Goal: Information Seeking & Learning: Learn about a topic

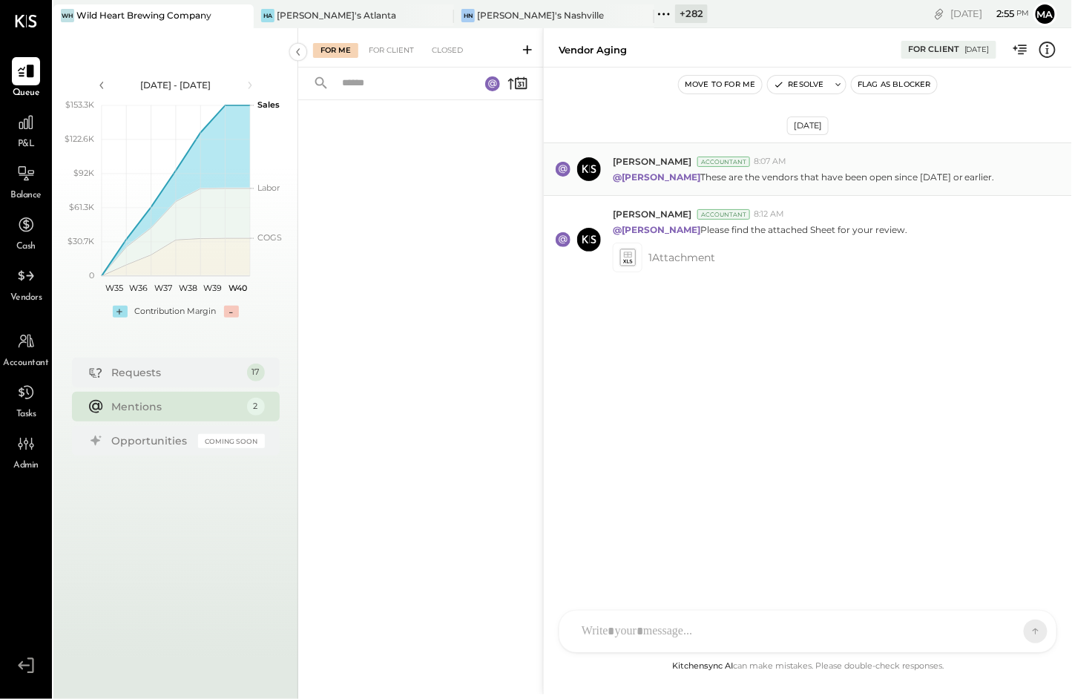
click at [686, 172] on p "@[PERSON_NAME] These are the vendors that have been open since [DATE] or earlie…" at bounding box center [804, 177] width 382 height 13
click at [625, 254] on icon at bounding box center [628, 253] width 8 height 5
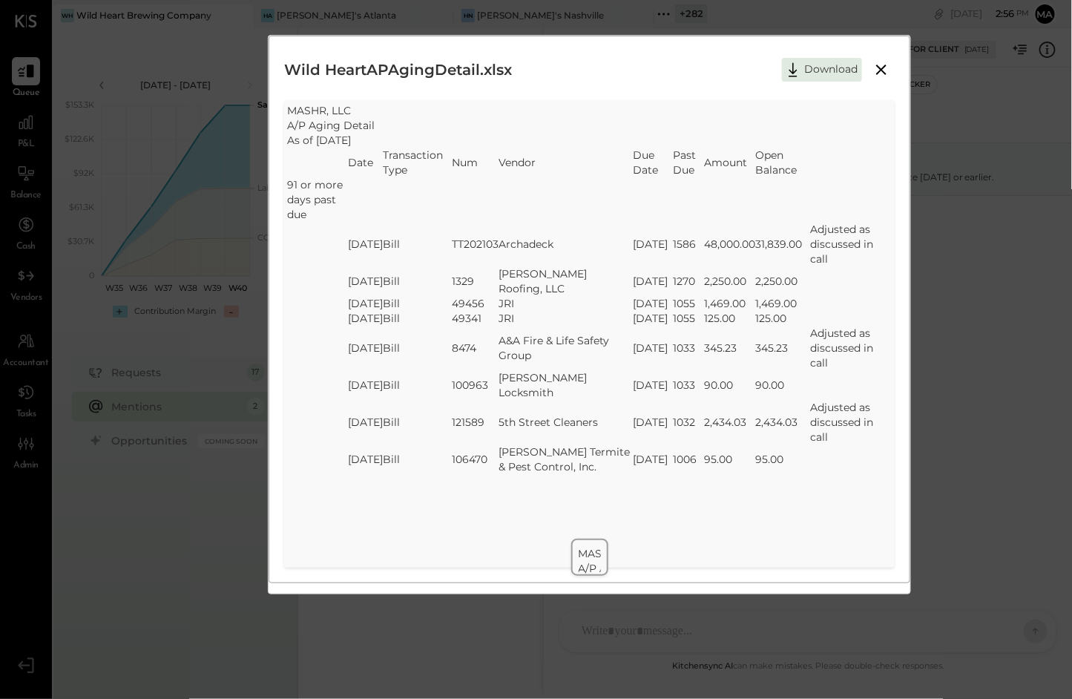
click at [881, 64] on icon at bounding box center [881, 70] width 18 height 18
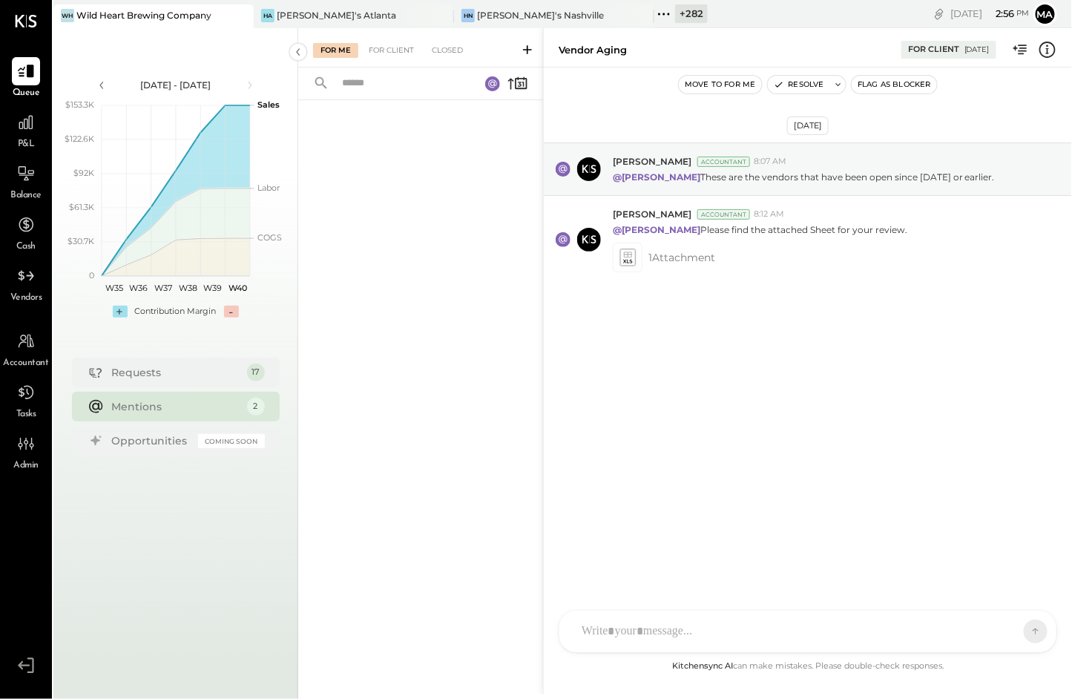
click at [654, 628] on div at bounding box center [794, 631] width 441 height 33
type input "*****"
click at [630, 254] on icon at bounding box center [628, 253] width 8 height 5
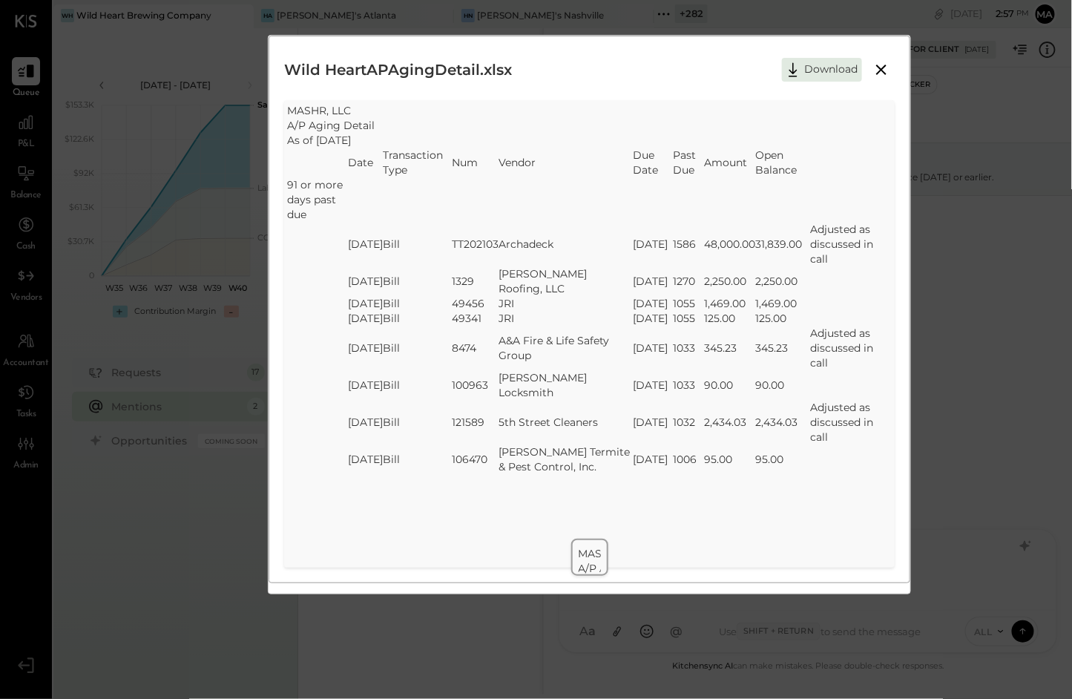
click at [877, 69] on icon at bounding box center [881, 70] width 18 height 18
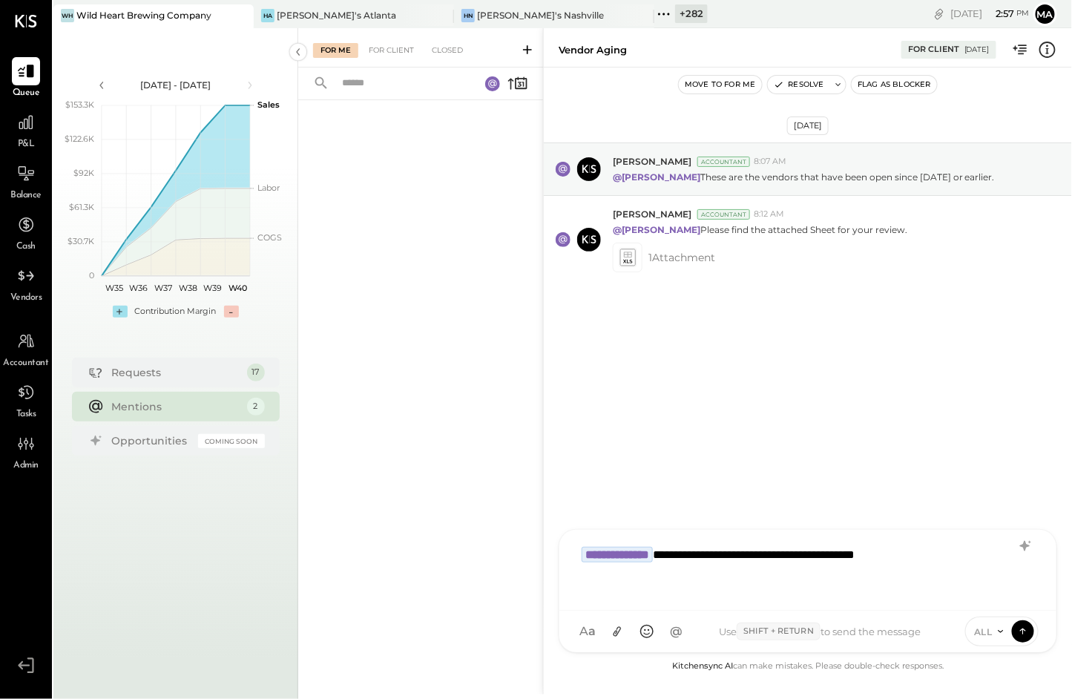
click at [957, 556] on div "**********" at bounding box center [807, 568] width 467 height 59
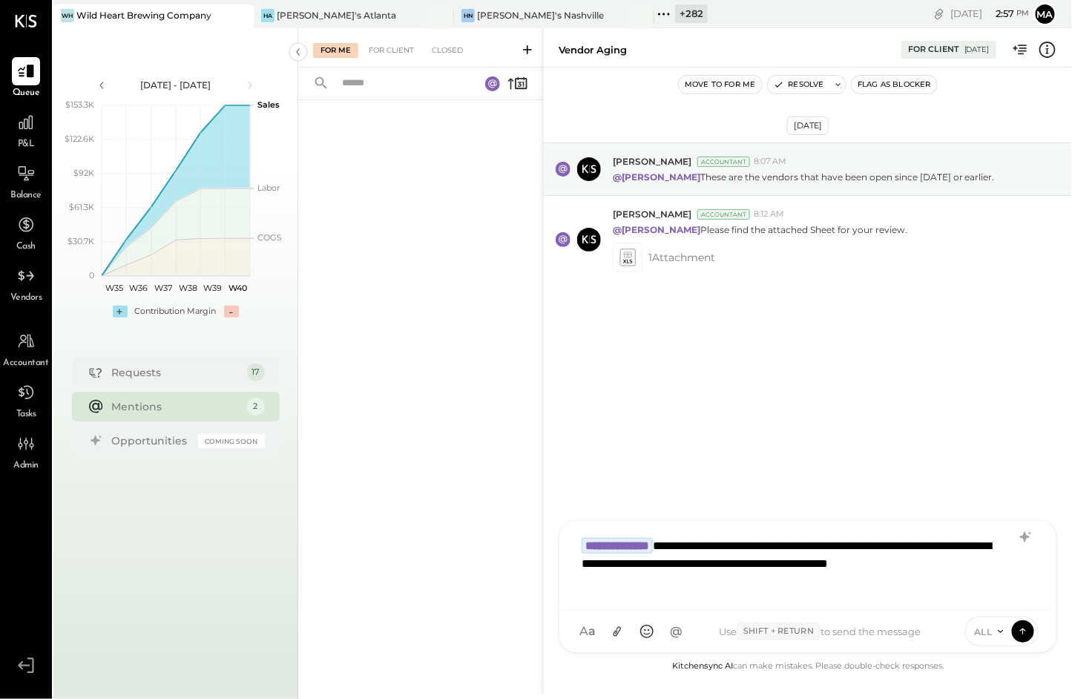
click at [992, 628] on span "ALL" at bounding box center [984, 631] width 19 height 13
click at [993, 589] on div "INTERNAL" at bounding box center [1010, 594] width 88 height 24
click at [1020, 629] on icon at bounding box center [1022, 630] width 13 height 15
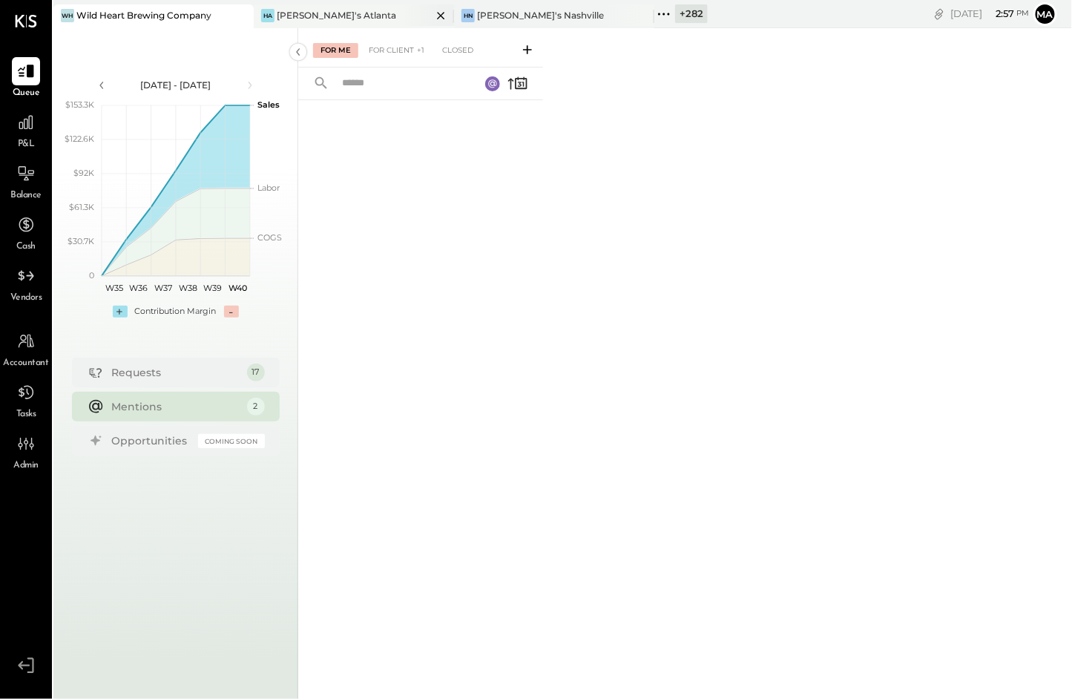
click at [326, 9] on div "[PERSON_NAME]'s Atlanta" at bounding box center [336, 15] width 119 height 13
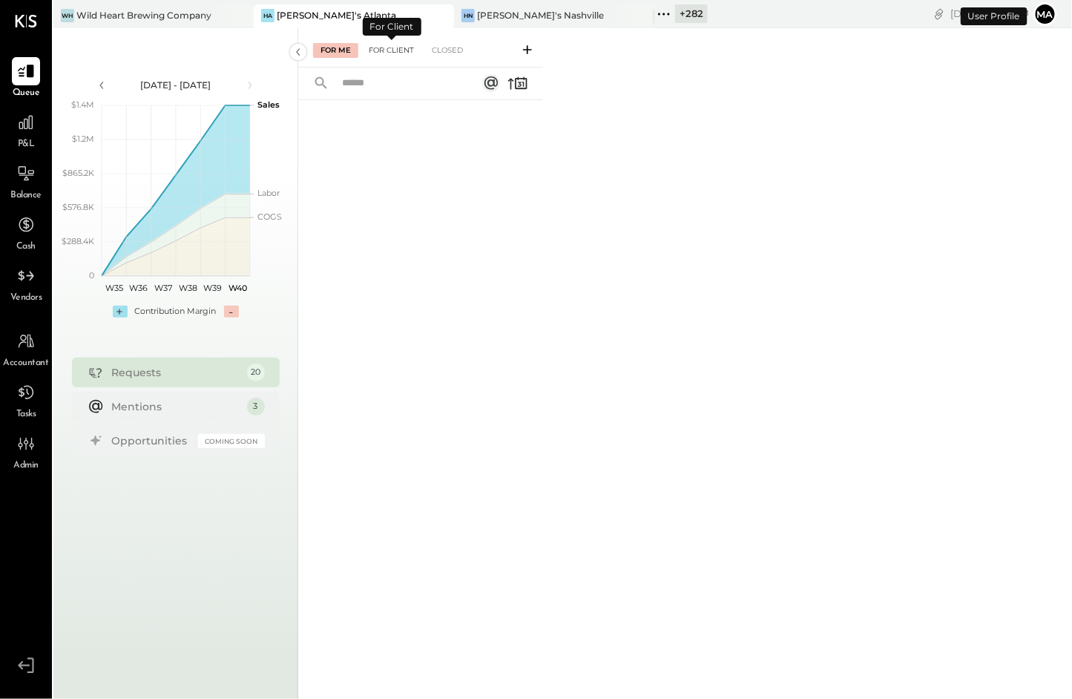
click at [392, 50] on div "For Client" at bounding box center [391, 50] width 60 height 15
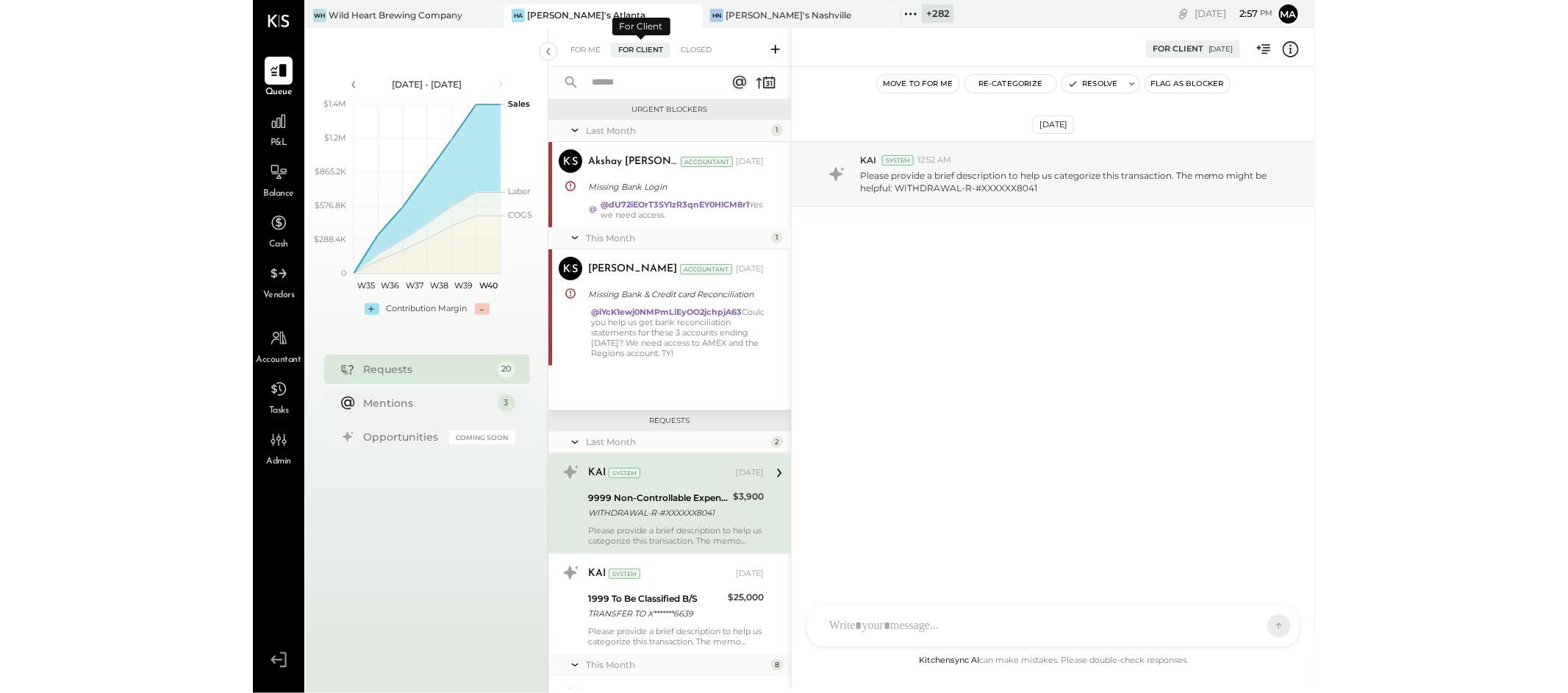
scroll to position [107, 0]
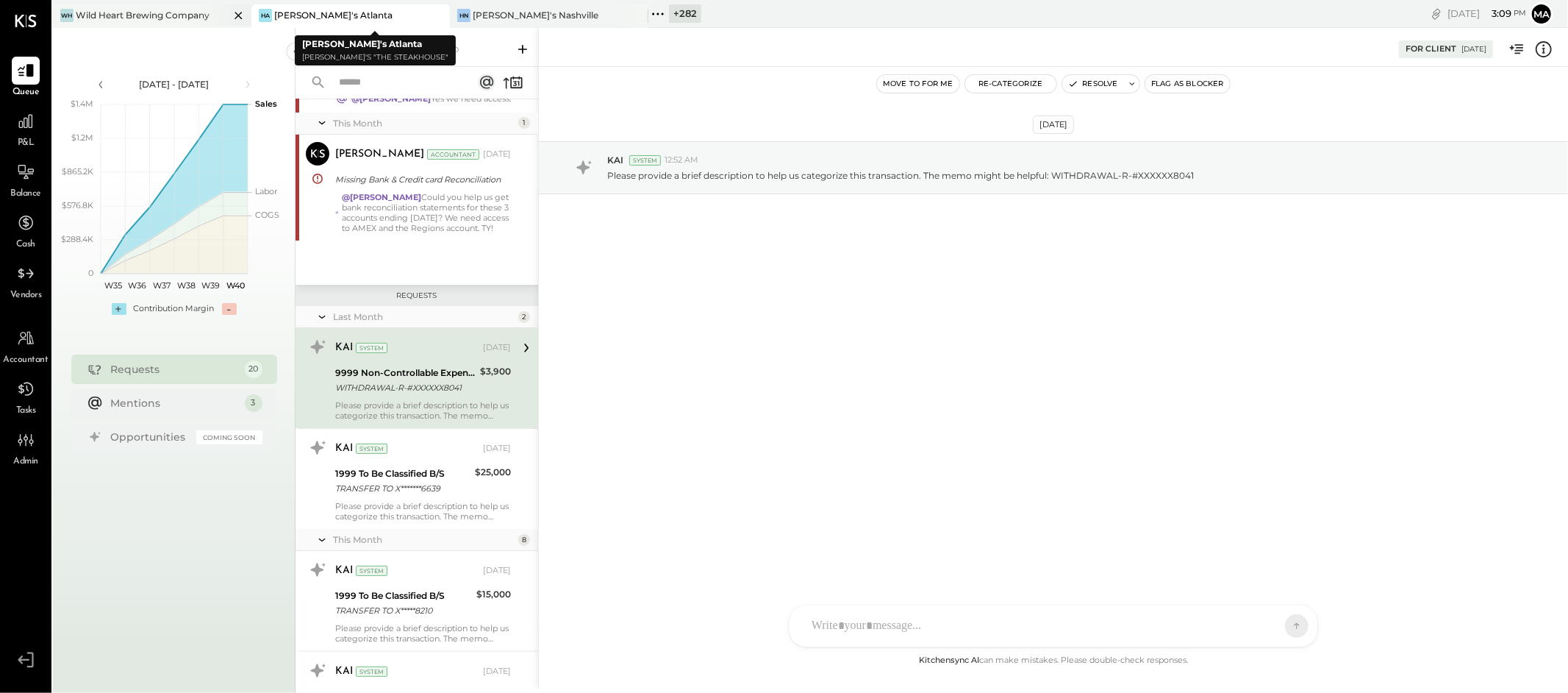
click at [239, 13] on icon at bounding box center [238, 15] width 7 height 7
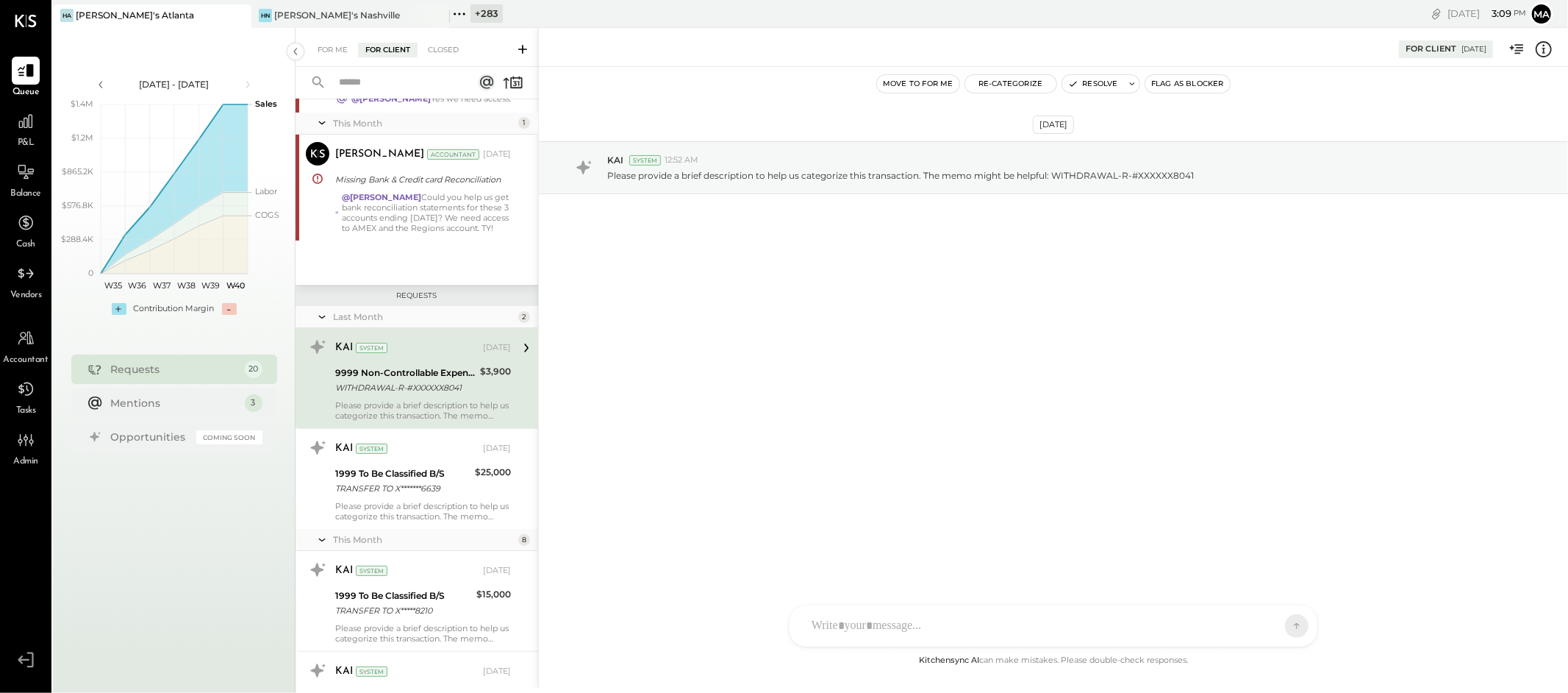
click at [237, 13] on icon at bounding box center [238, 15] width 7 height 7
click at [236, 13] on icon at bounding box center [238, 15] width 7 height 7
click at [69, 9] on icon at bounding box center [61, 13] width 19 height 19
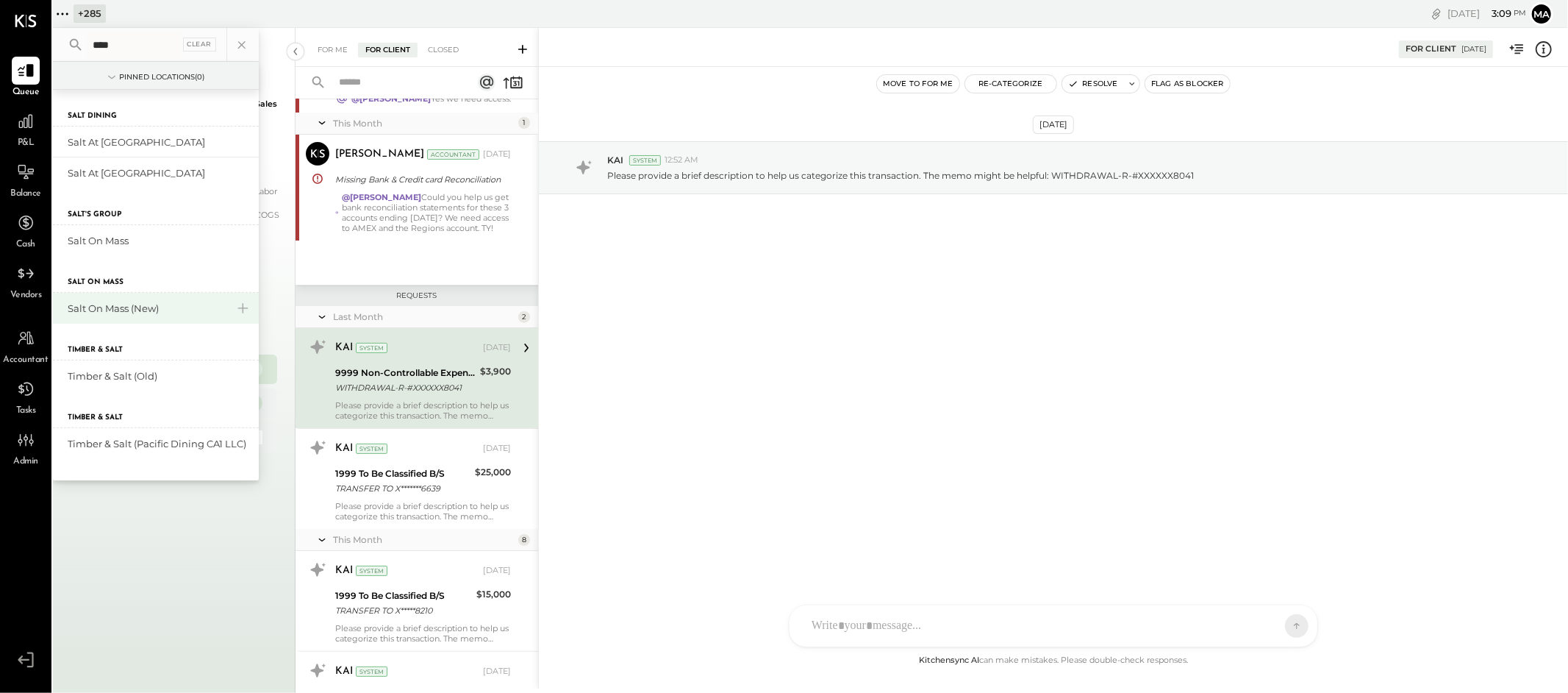
type input "****"
click at [125, 309] on div "Salt On Mass (New)" at bounding box center [147, 308] width 159 height 14
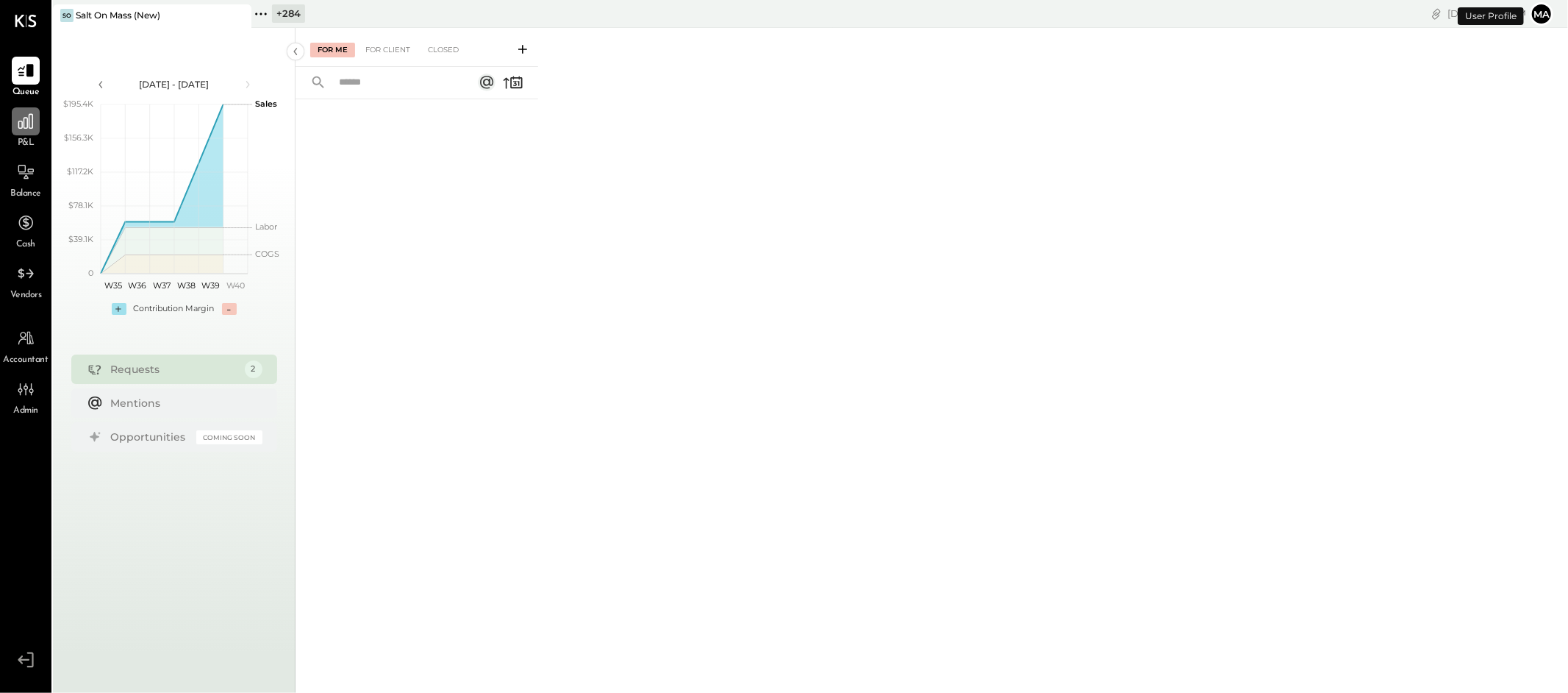
click at [30, 130] on icon at bounding box center [25, 121] width 19 height 19
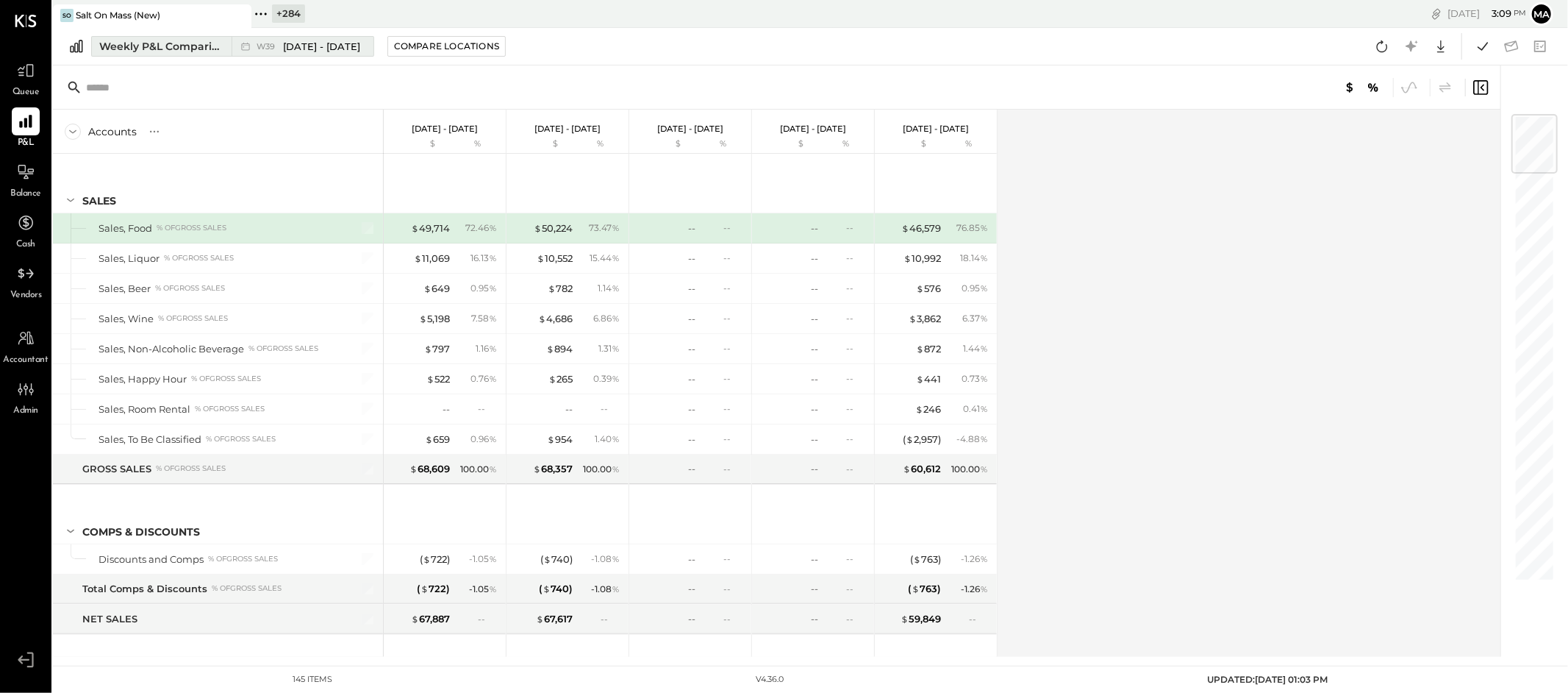
click at [241, 45] on icon at bounding box center [245, 46] width 15 height 15
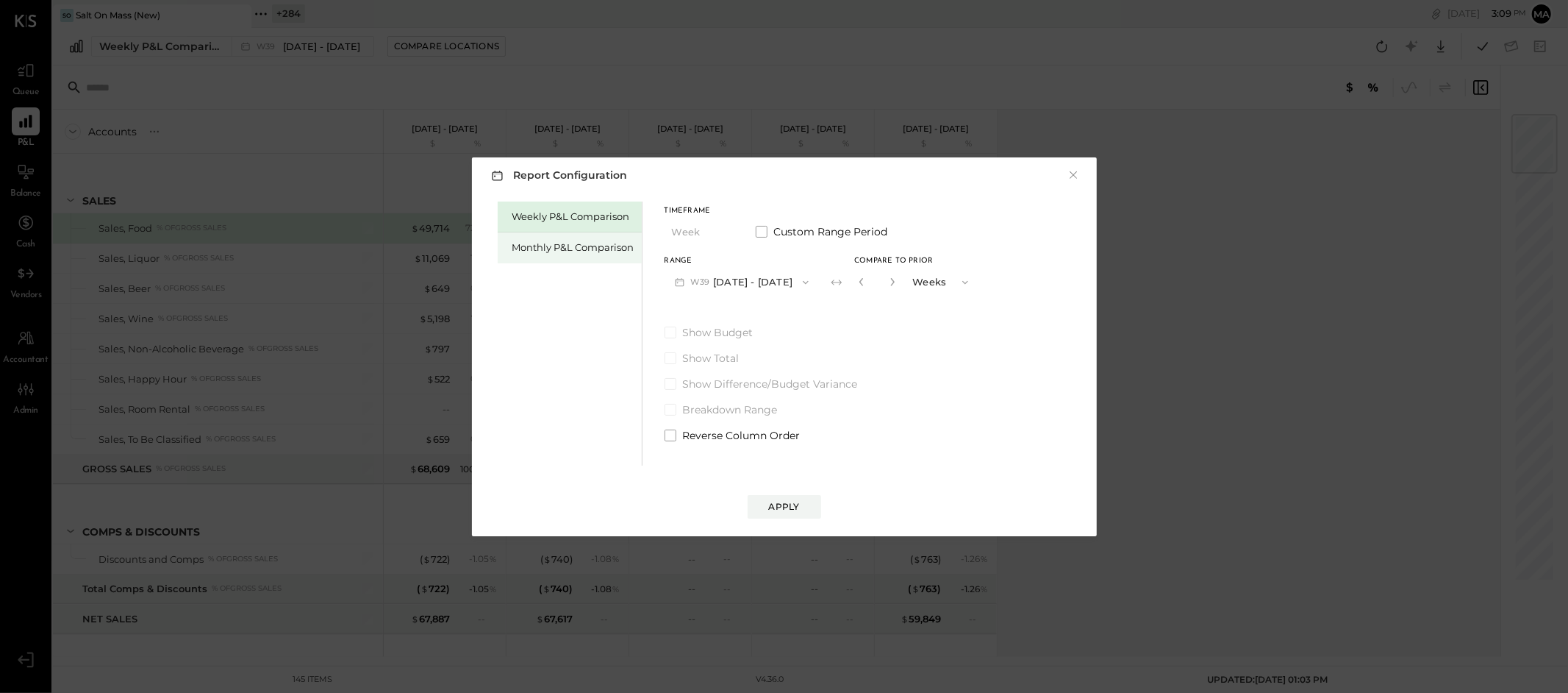
click at [594, 249] on div "Monthly P&L Comparison" at bounding box center [573, 248] width 122 height 14
click at [761, 273] on button "M09 [DATE] - [DATE]" at bounding box center [742, 282] width 156 height 27
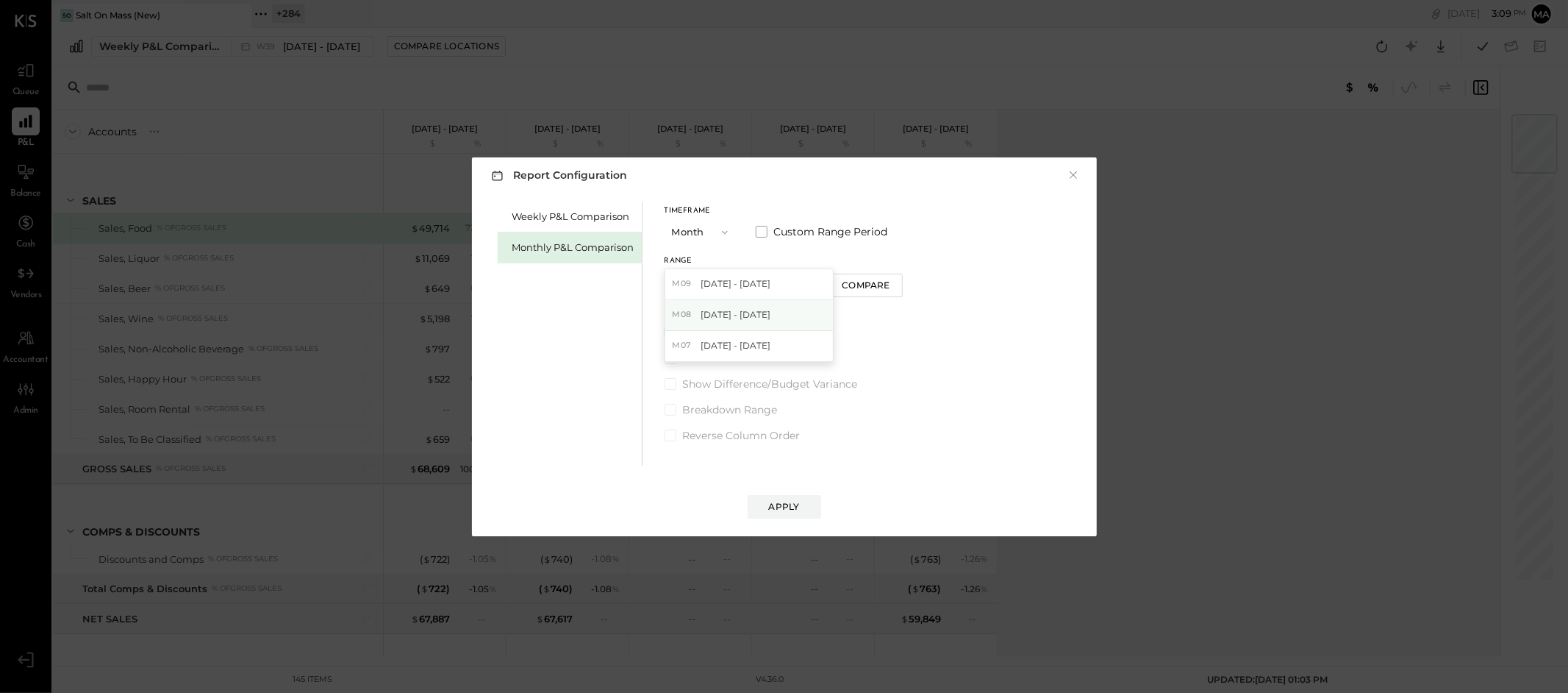
click at [745, 309] on span "[DATE] - [DATE]" at bounding box center [735, 314] width 69 height 13
click at [782, 506] on div "Apply" at bounding box center [784, 506] width 31 height 13
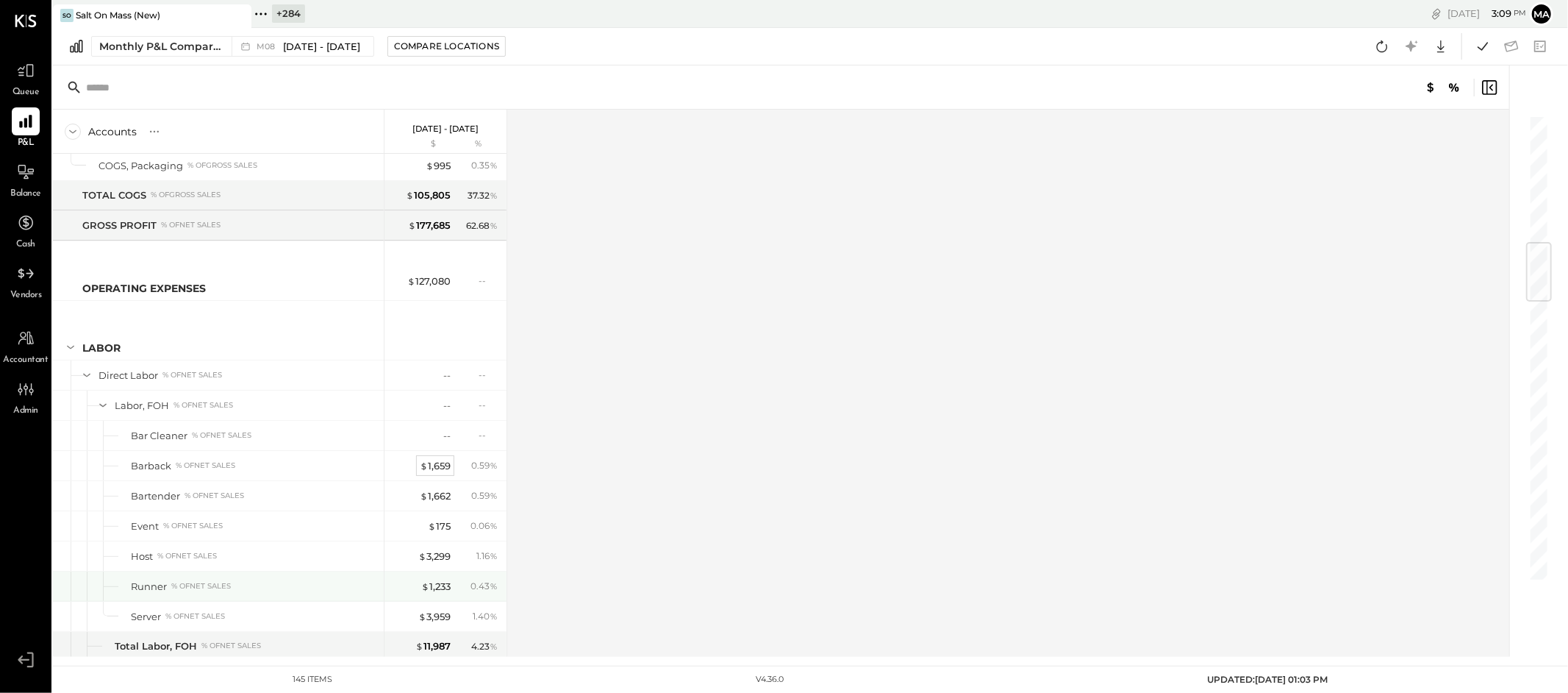
scroll to position [1087, 0]
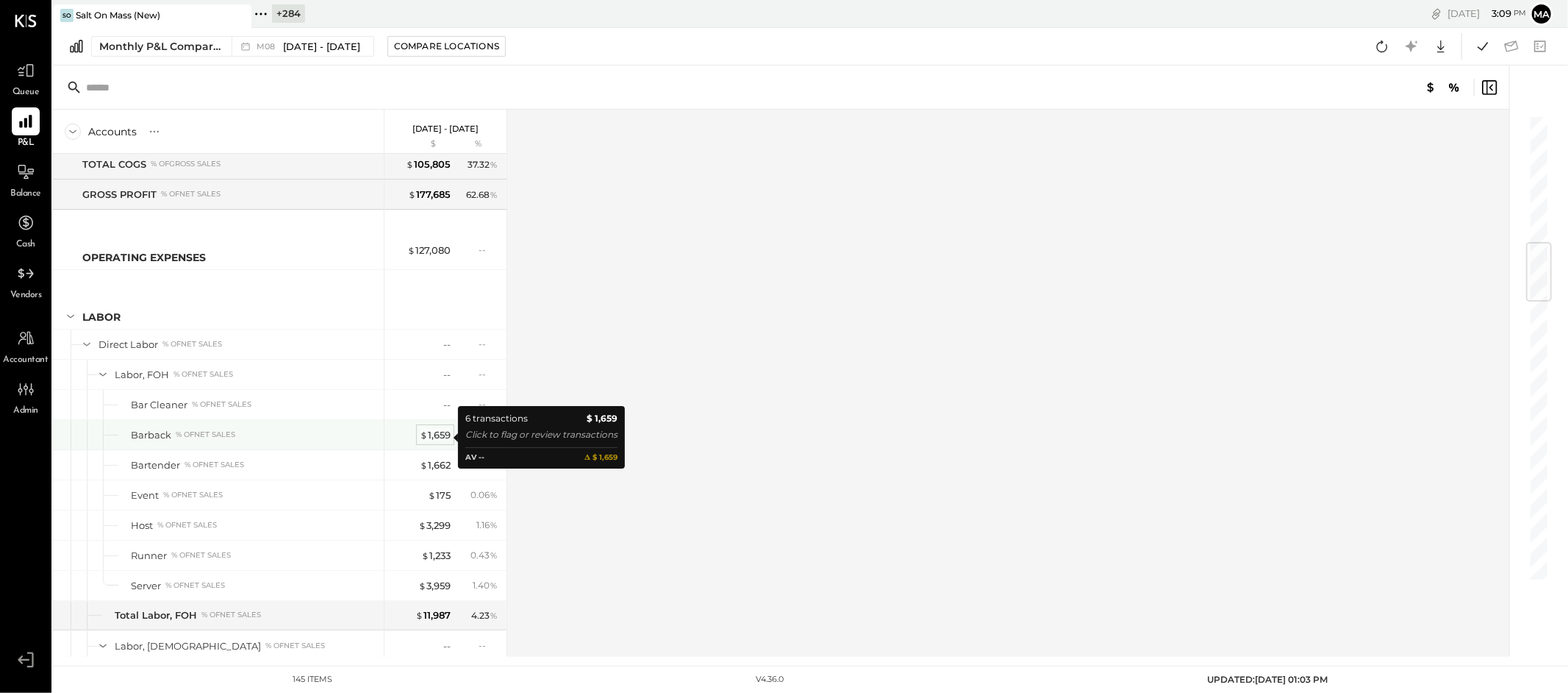
click at [435, 437] on div "$ 1,659" at bounding box center [435, 435] width 31 height 14
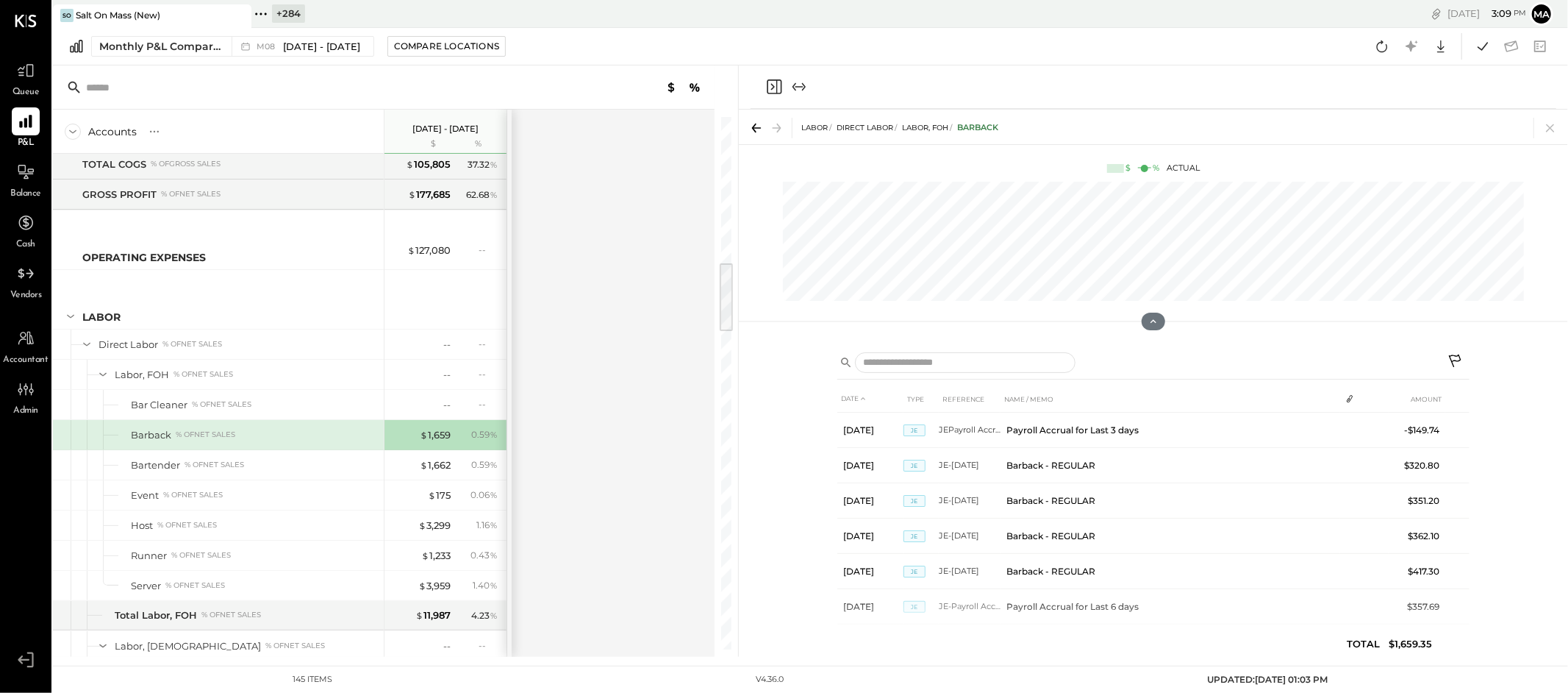
scroll to position [19, 0]
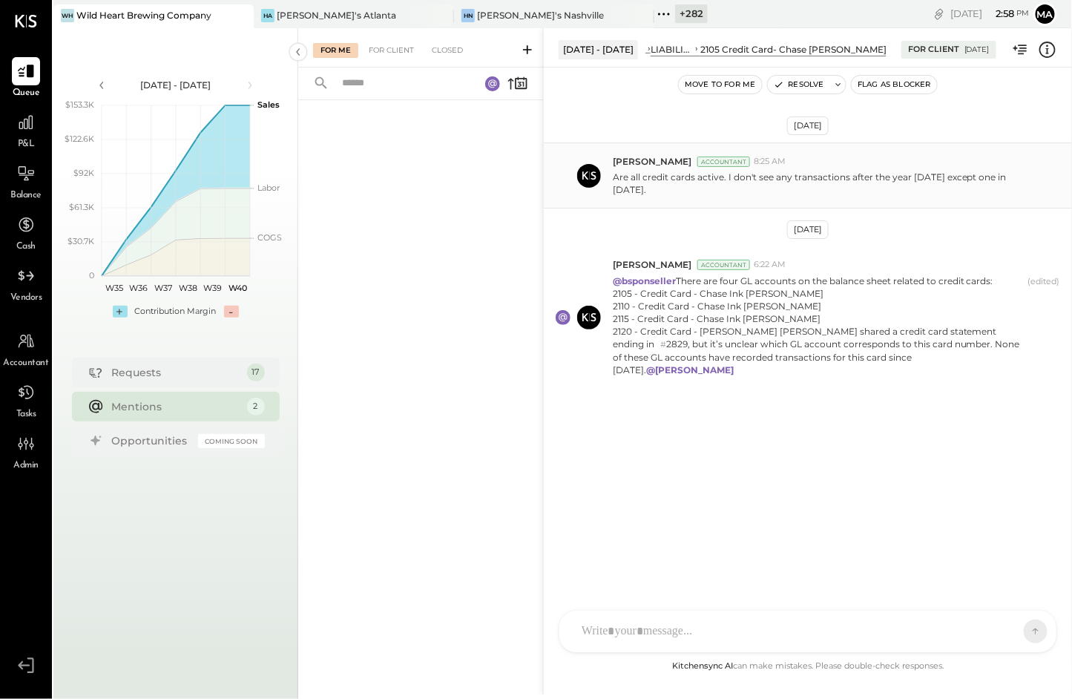
click at [760, 176] on p "Are all credit cards active. I don't see any transactions after the year 2023 e…" at bounding box center [825, 183] width 425 height 25
